Goal: Task Accomplishment & Management: Manage account settings

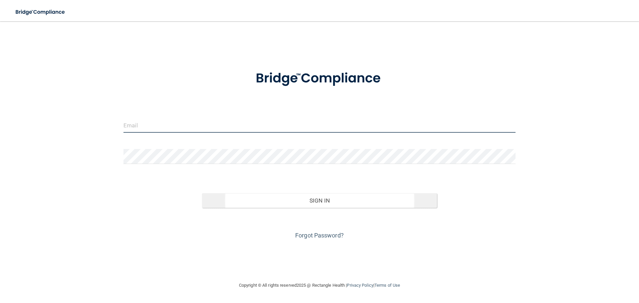
type input "[EMAIL_ADDRESS][DOMAIN_NAME]"
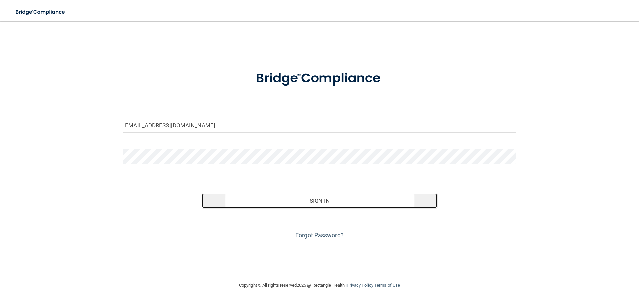
click at [317, 201] on button "Sign In" at bounding box center [319, 201] width 235 height 15
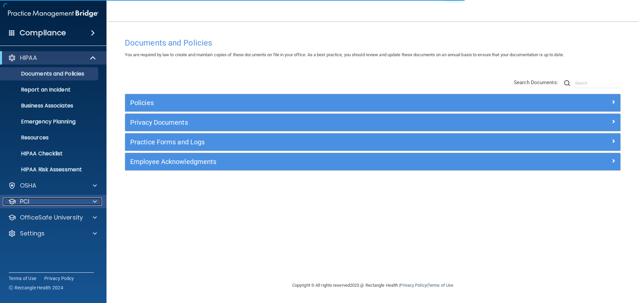
click at [29, 200] on p "PCI" at bounding box center [24, 202] width 9 height 8
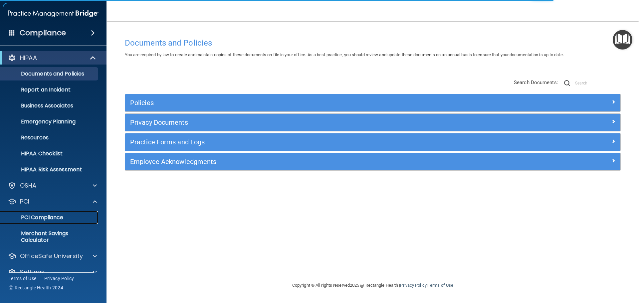
click at [40, 218] on p "PCI Compliance" at bounding box center [49, 217] width 91 height 7
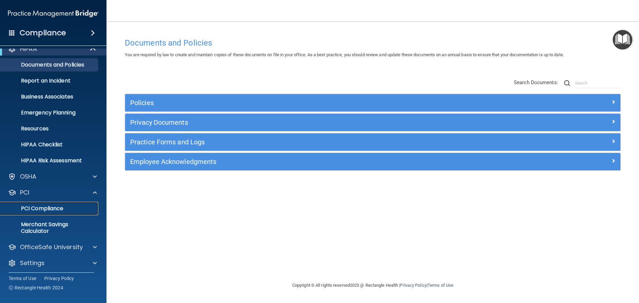
scroll to position [12, 0]
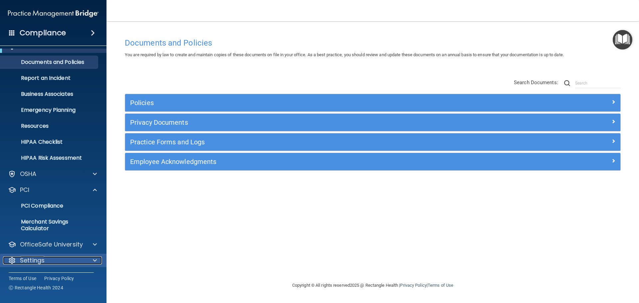
click at [38, 259] on p "Settings" at bounding box center [32, 261] width 25 height 8
click at [63, 261] on div "Settings" at bounding box center [44, 261] width 83 height 8
click at [97, 261] on div at bounding box center [94, 261] width 17 height 8
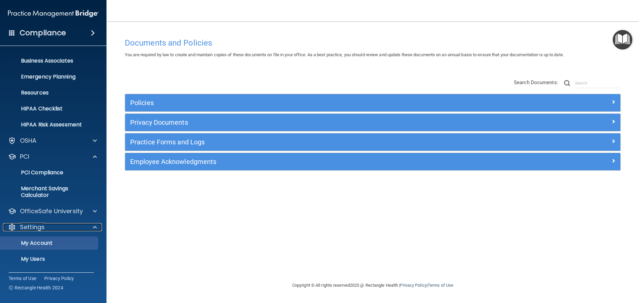
scroll to position [76, 0]
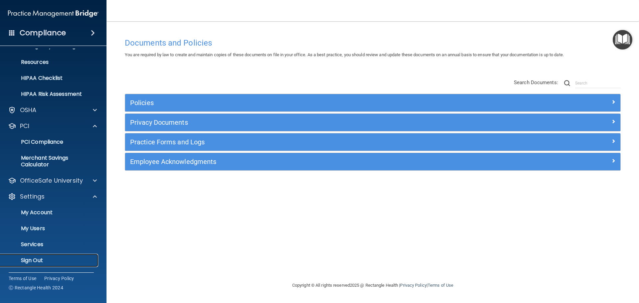
click at [42, 262] on p "Sign Out" at bounding box center [49, 260] width 91 height 7
